Goal: Navigation & Orientation: Find specific page/section

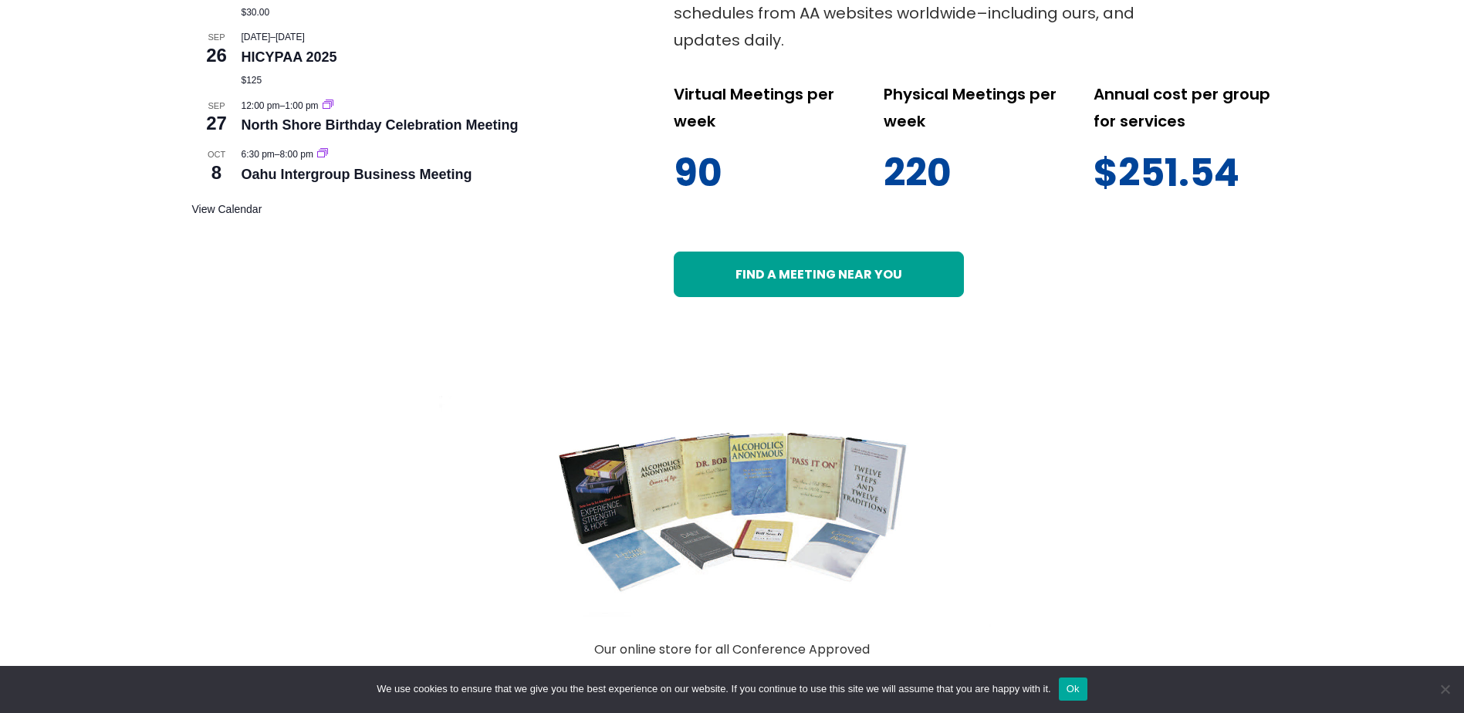
scroll to position [1028, 0]
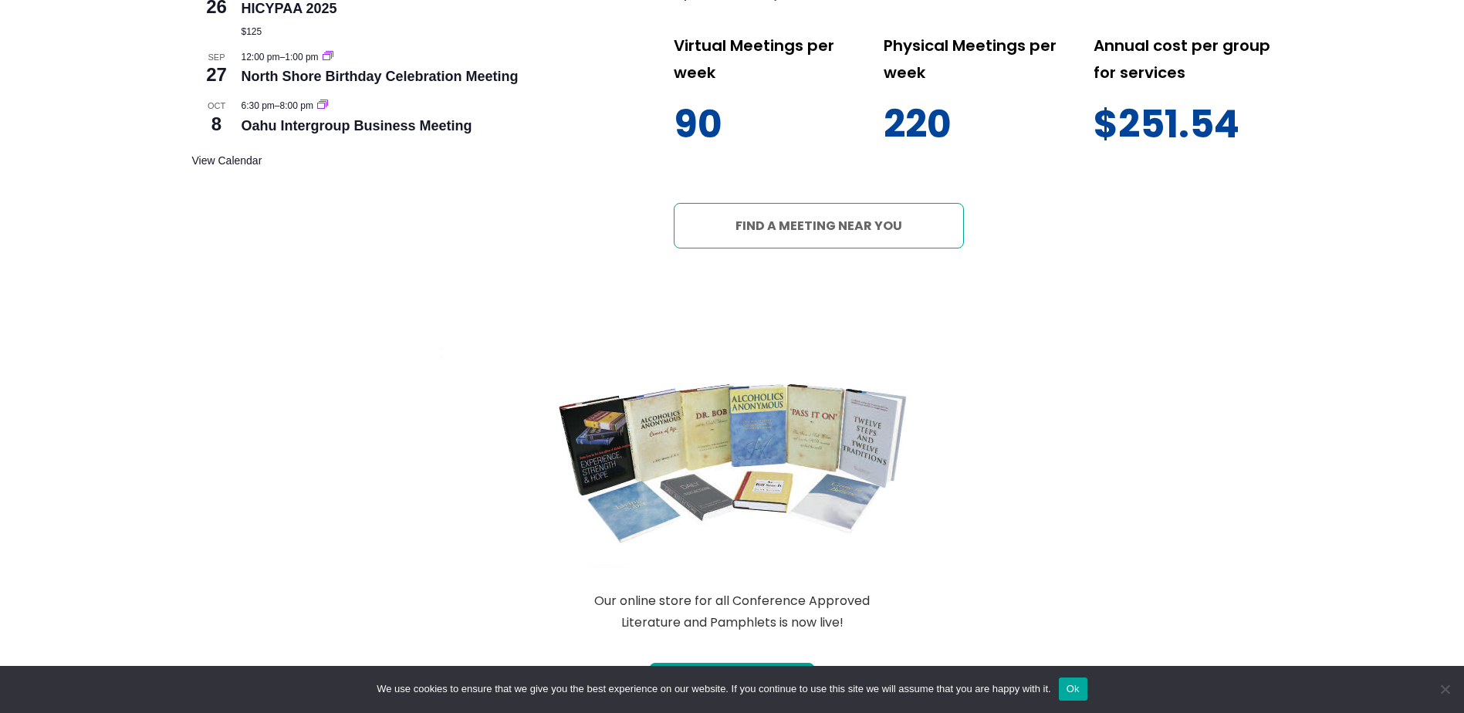
click at [778, 225] on link "Find a meeting near you" at bounding box center [819, 225] width 290 height 45
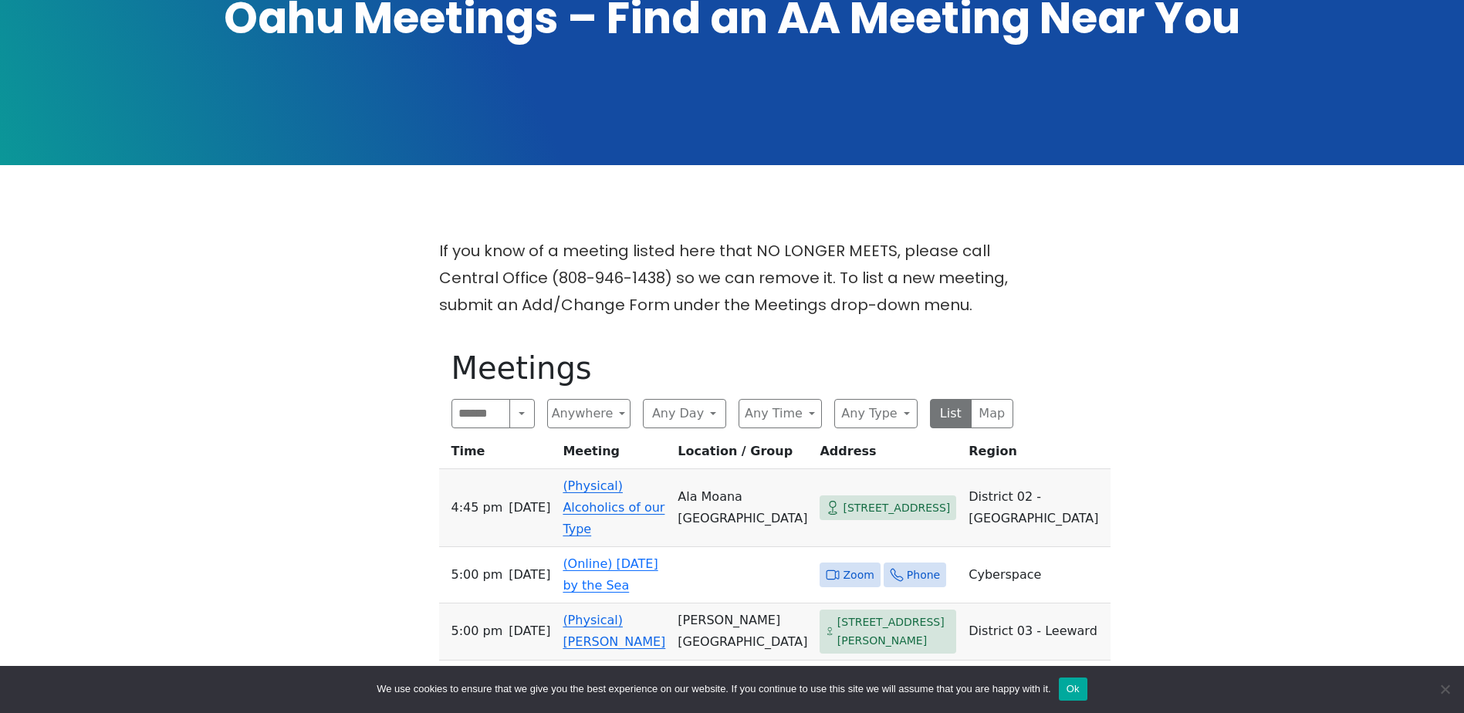
scroll to position [515, 0]
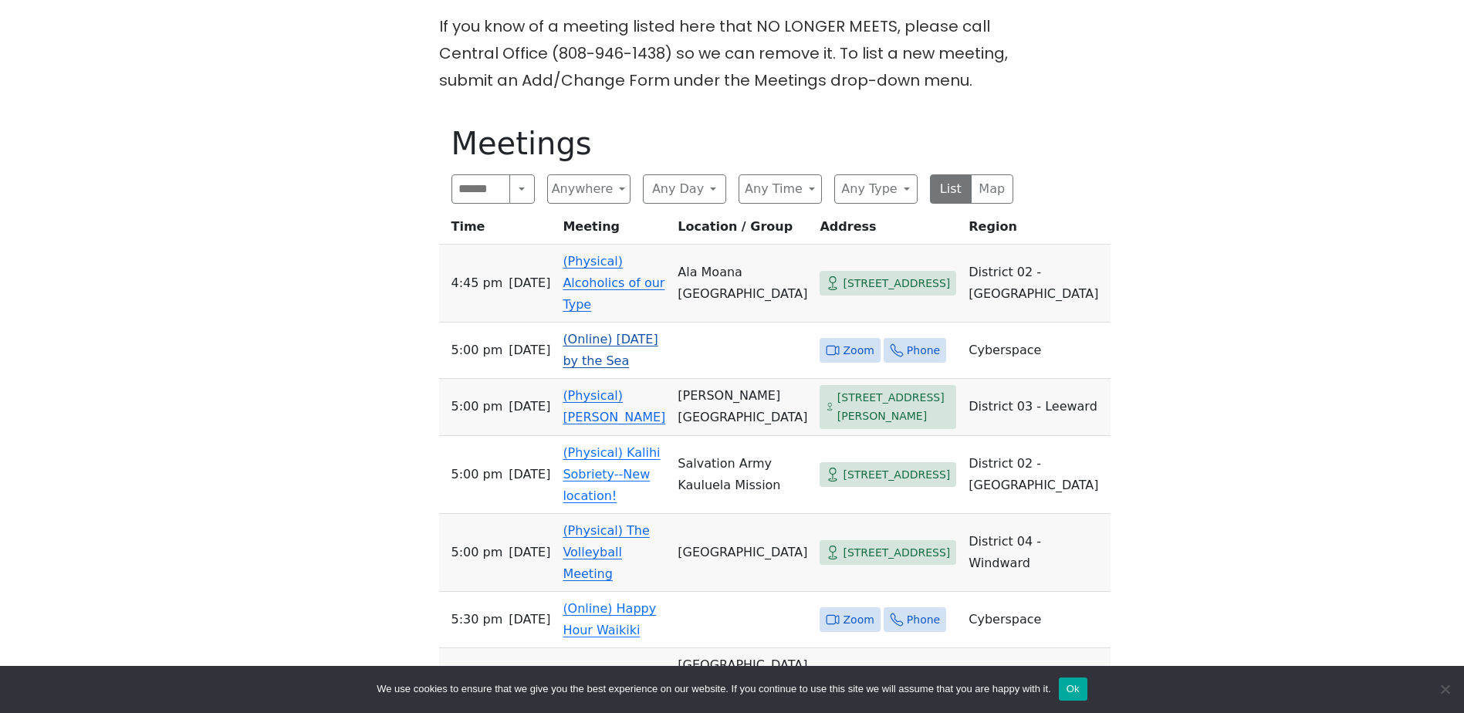
click at [632, 346] on link "(Online) [DATE] by the Sea" at bounding box center [609, 350] width 95 height 36
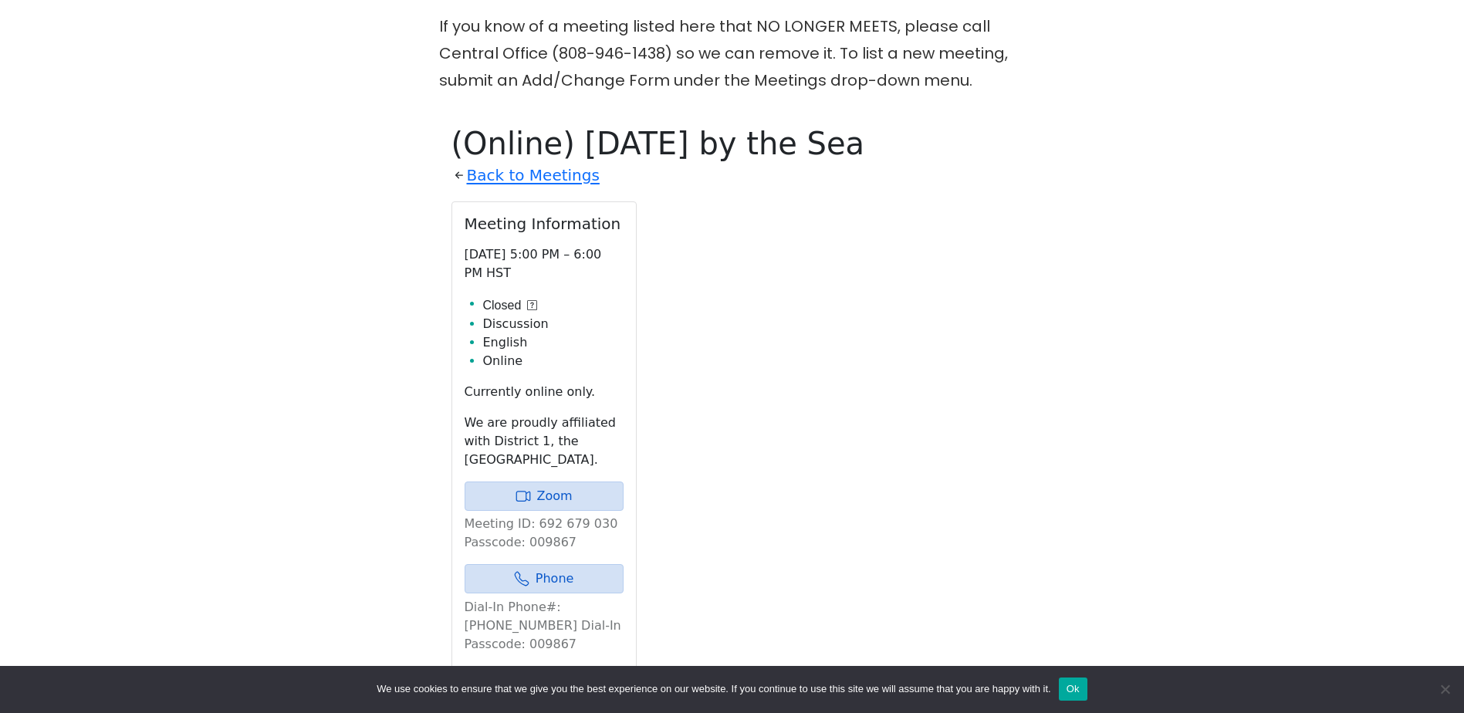
scroll to position [627, 0]
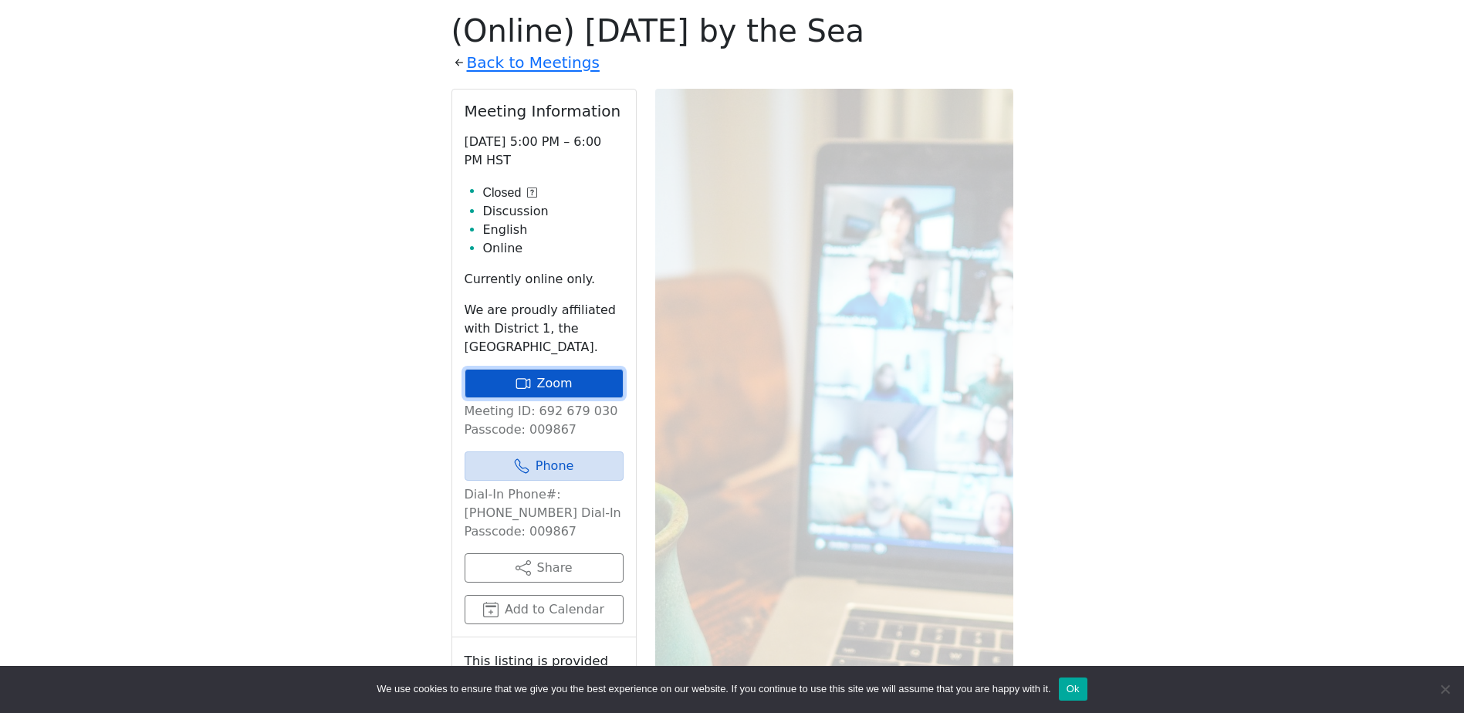
click at [563, 389] on link "Zoom" at bounding box center [543, 383] width 159 height 29
drag, startPoint x: 558, startPoint y: 383, endPoint x: 576, endPoint y: 380, distance: 18.9
click at [558, 383] on link "Zoom" at bounding box center [543, 383] width 159 height 29
